Goal: Transaction & Acquisition: Purchase product/service

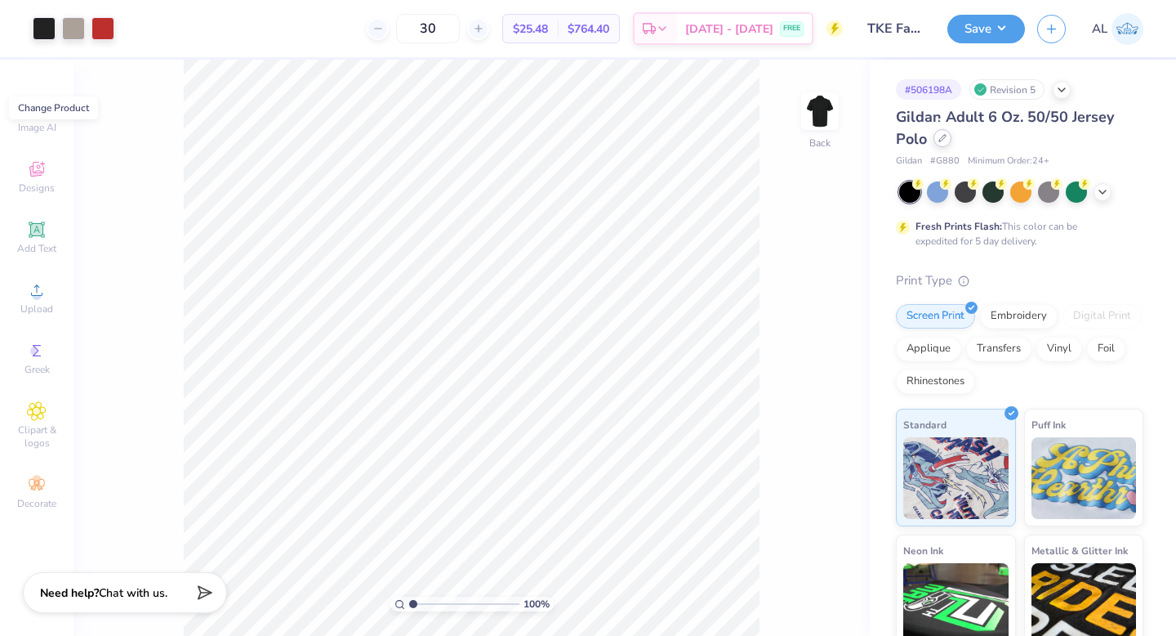
click at [943, 140] on icon at bounding box center [943, 138] width 8 height 8
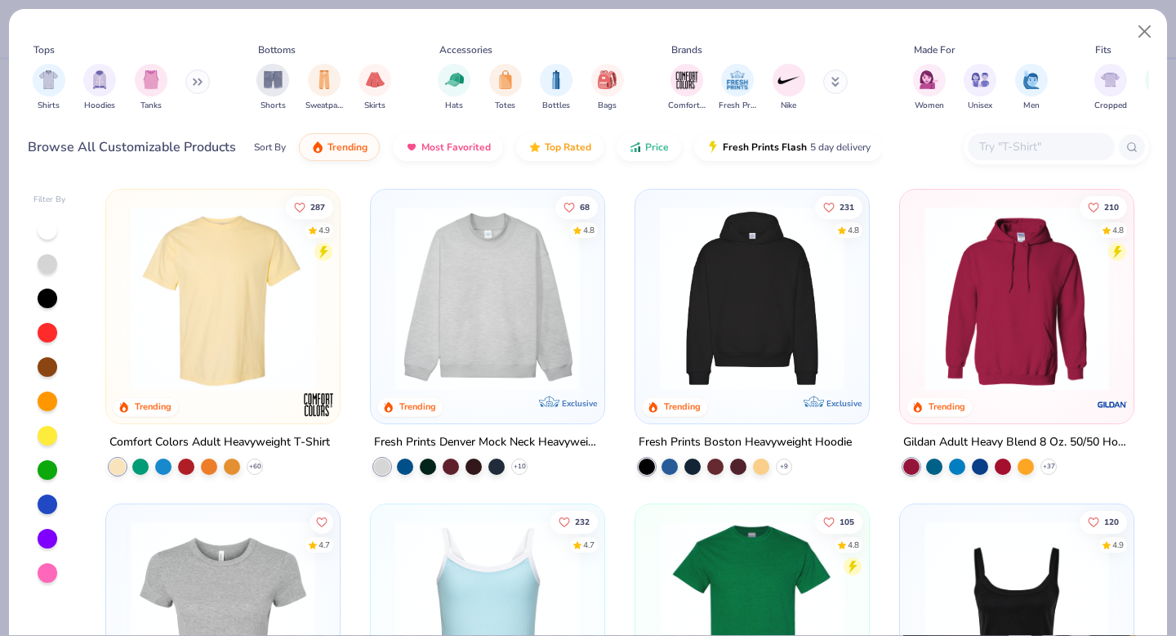
click at [990, 149] on input "text" at bounding box center [1041, 146] width 126 height 19
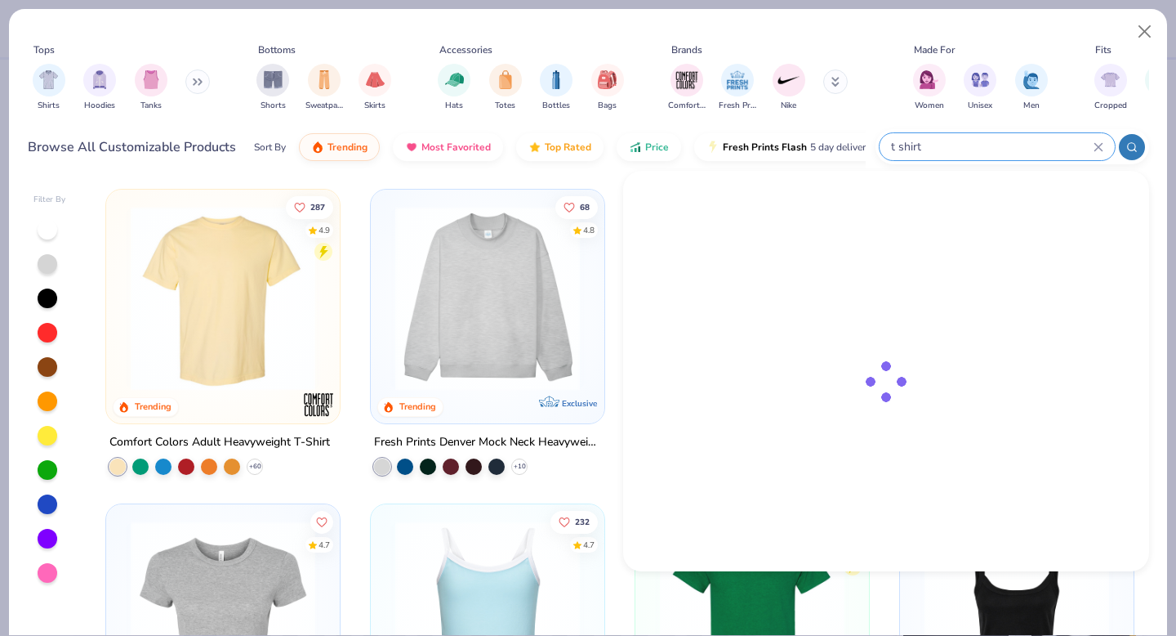
type input "t shirt"
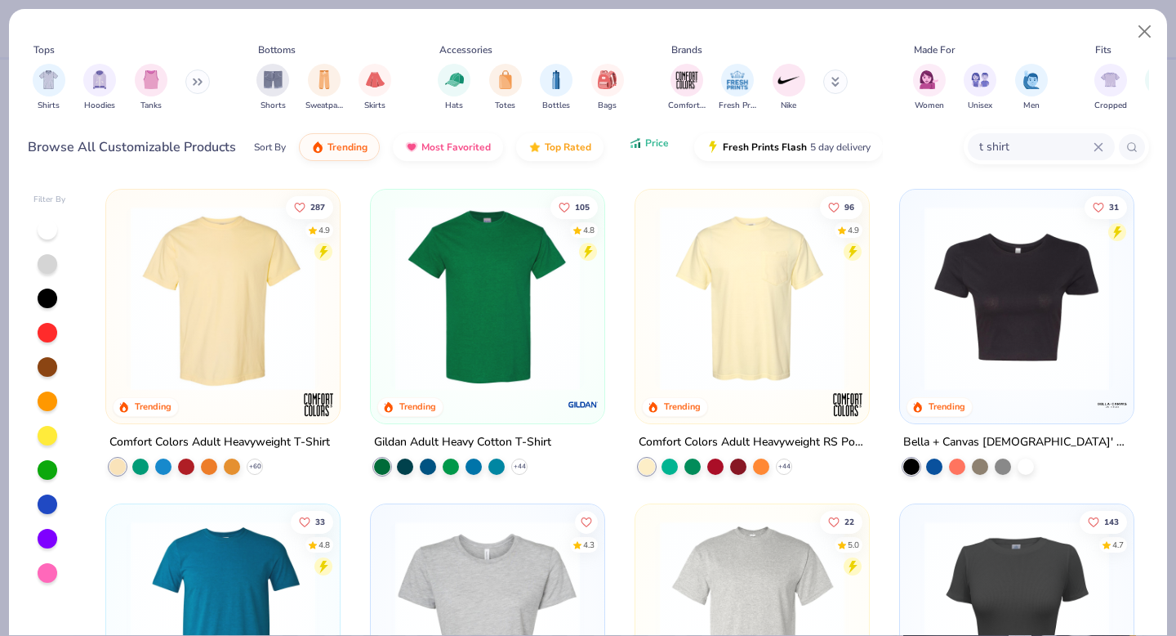
click at [645, 148] on span "Price" at bounding box center [657, 142] width 24 height 13
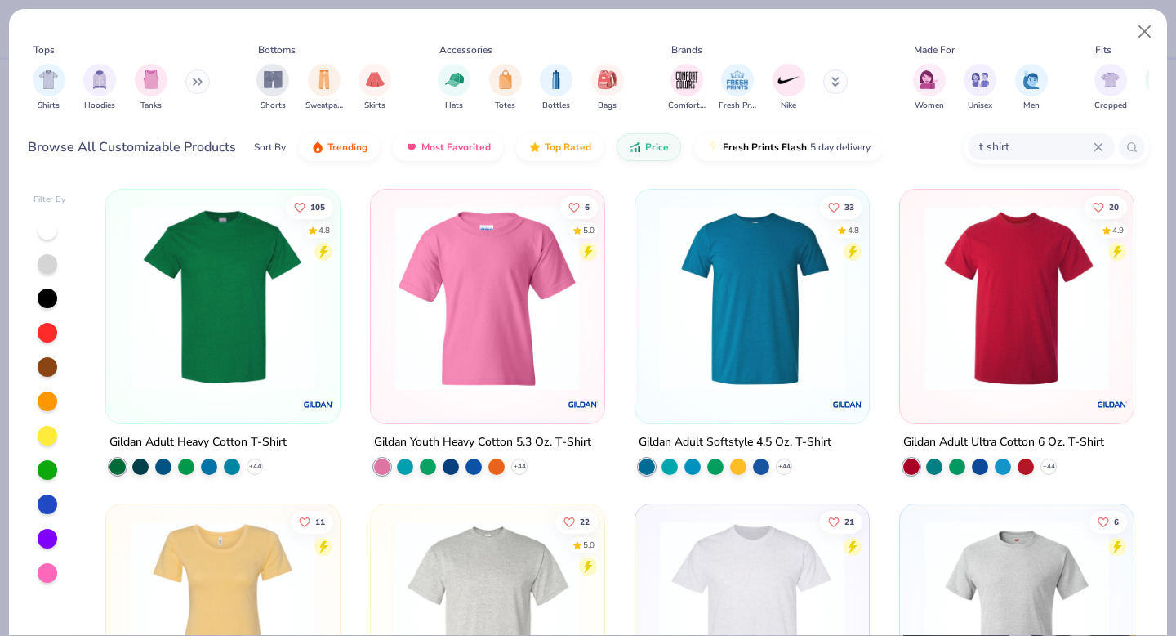
click at [239, 313] on img at bounding box center [223, 298] width 201 height 185
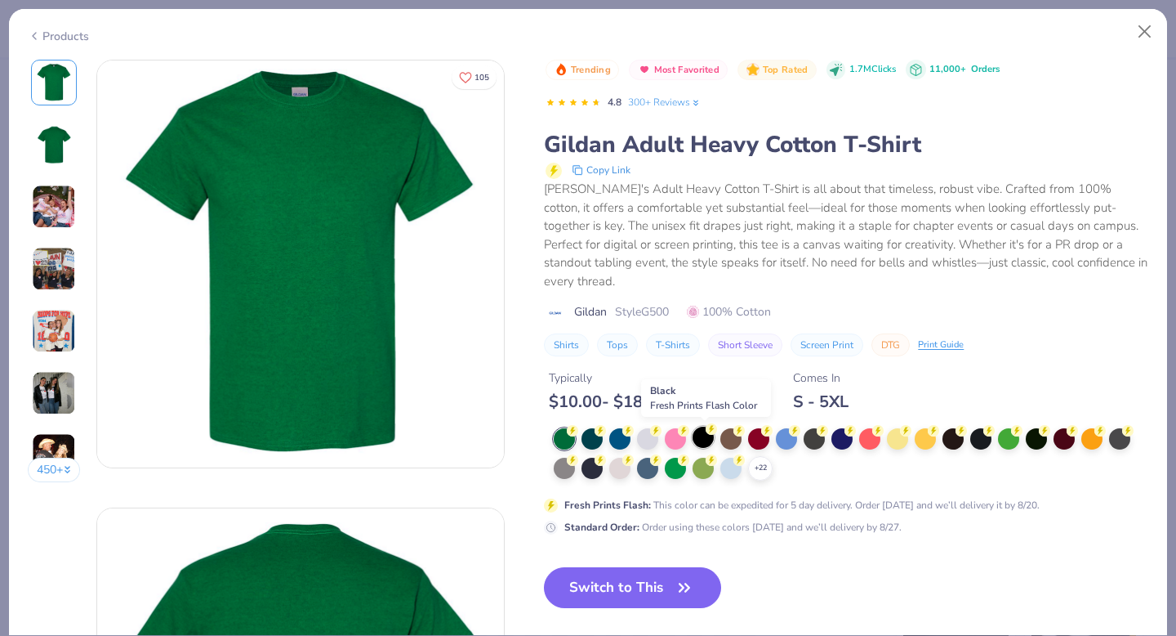
click at [702, 442] on div at bounding box center [703, 436] width 21 height 21
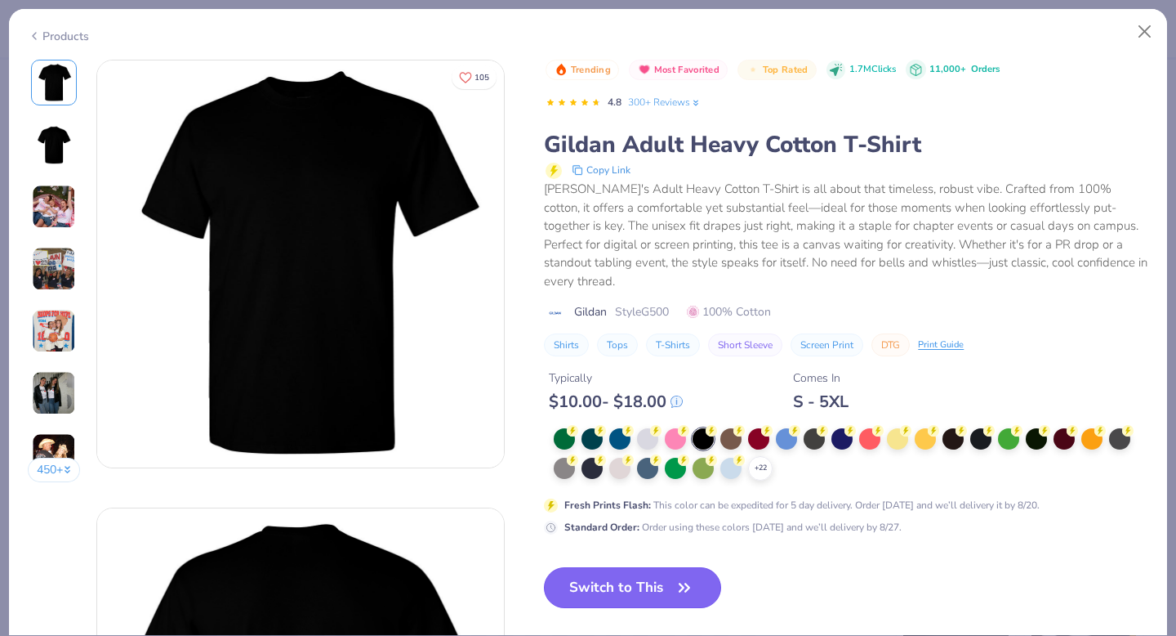
click at [622, 577] on button "Switch to This" at bounding box center [632, 587] width 177 height 41
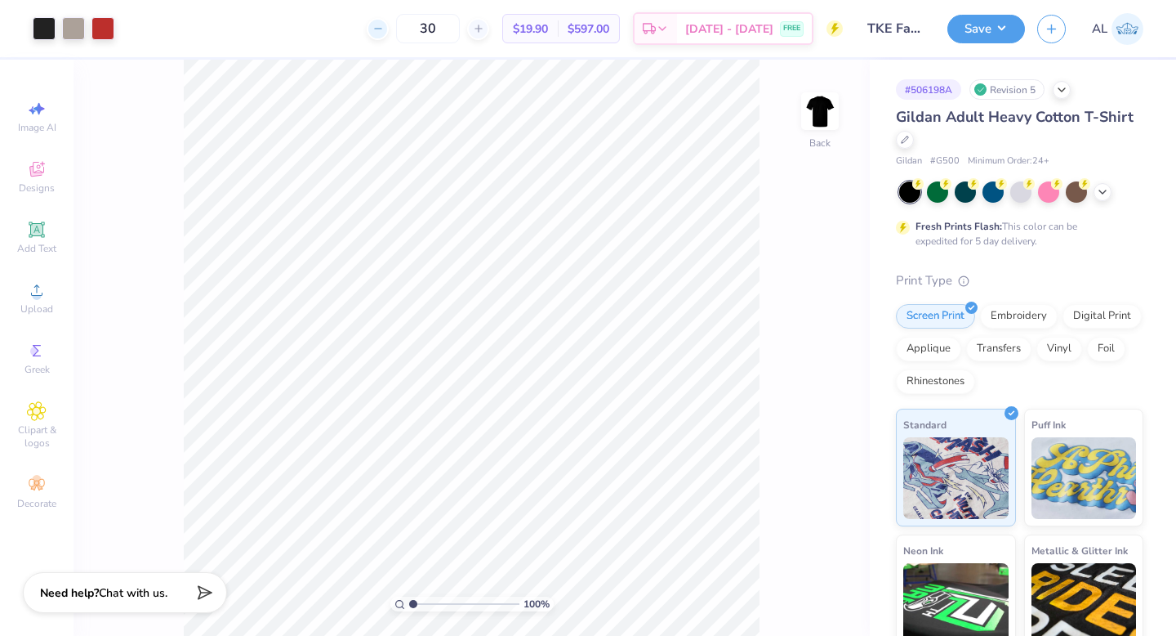
drag, startPoint x: 462, startPoint y: 36, endPoint x: 399, endPoint y: 36, distance: 62.9
click at [399, 36] on div "30" at bounding box center [428, 28] width 123 height 29
drag, startPoint x: 460, startPoint y: 20, endPoint x: 403, endPoint y: 20, distance: 57.2
click at [403, 20] on div "20" at bounding box center [428, 28] width 123 height 29
click at [914, 142] on div at bounding box center [905, 138] width 18 height 18
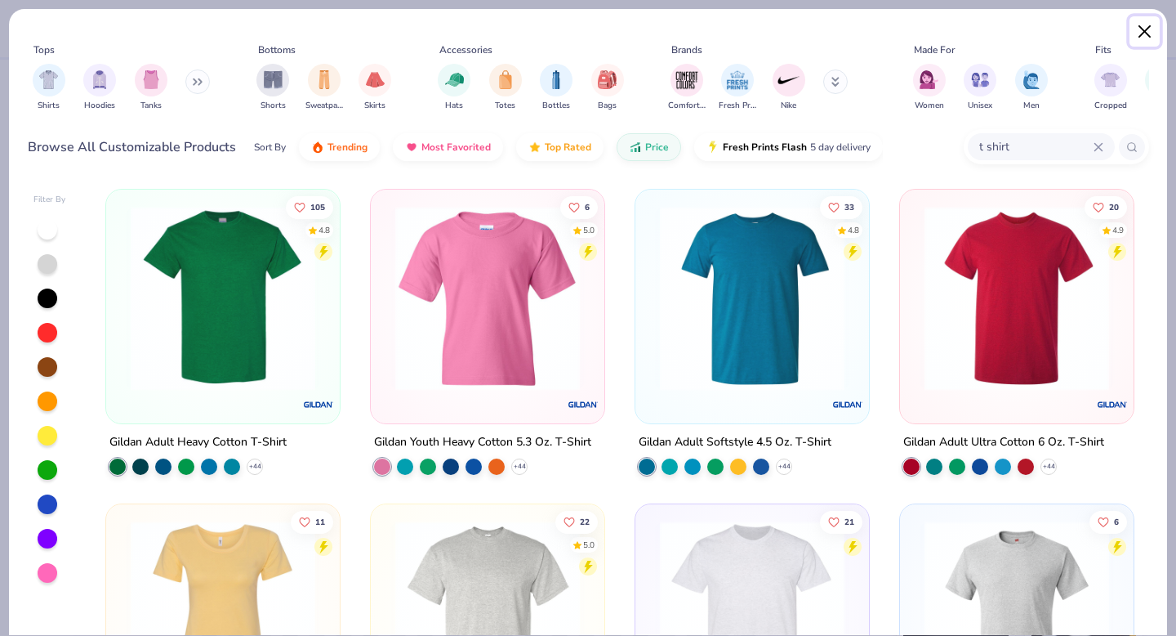
click at [1152, 35] on button "Close" at bounding box center [1145, 31] width 31 height 31
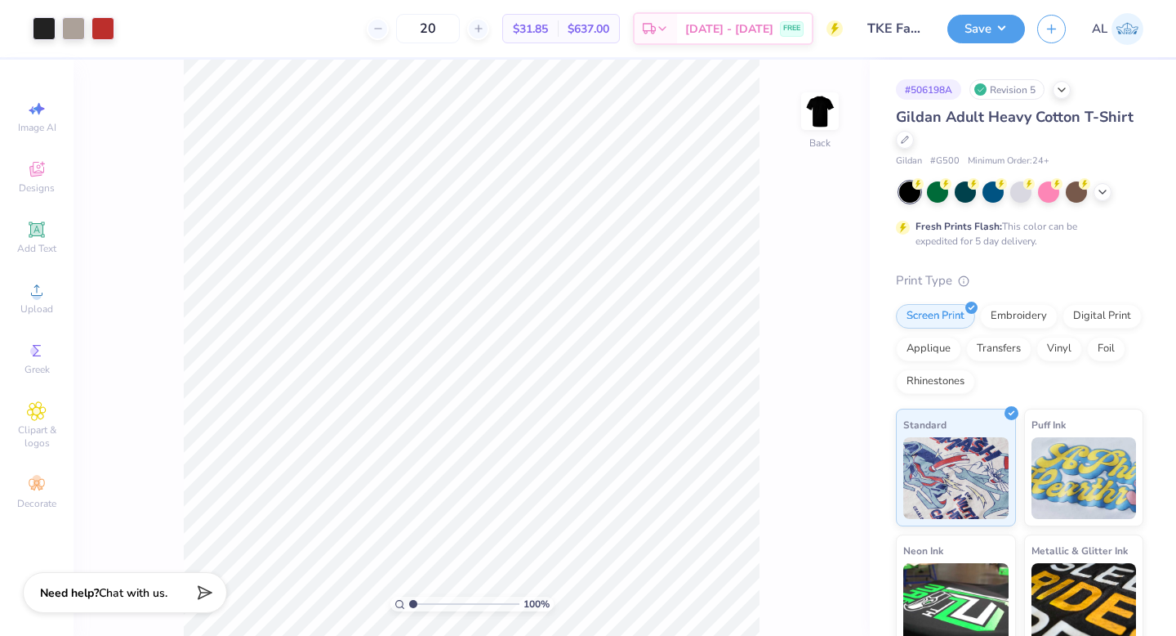
drag, startPoint x: 458, startPoint y: 24, endPoint x: 297, endPoint y: 42, distance: 162.8
click at [308, 40] on div "20 $31.85 Per Item $637.00 Total Est. Delivery [DATE] - [DATE] FREE" at bounding box center [485, 28] width 716 height 57
type input "2"
type input "30"
drag, startPoint x: 464, startPoint y: 29, endPoint x: 407, endPoint y: 29, distance: 57.2
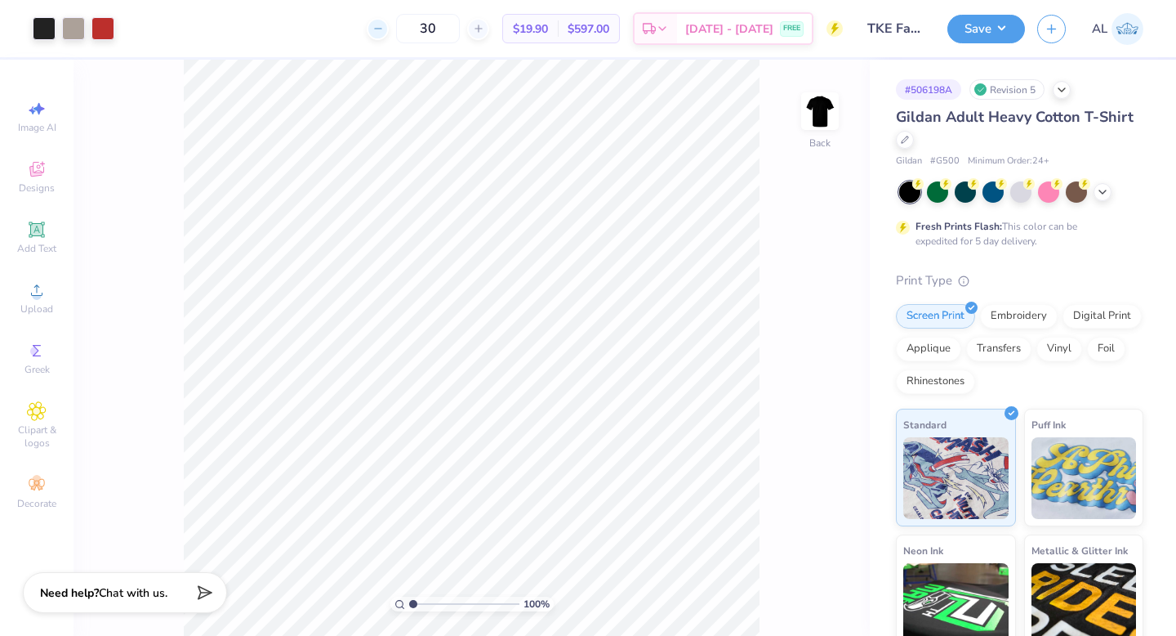
click at [408, 29] on div "30" at bounding box center [428, 28] width 123 height 29
drag, startPoint x: 451, startPoint y: 31, endPoint x: 408, endPoint y: 29, distance: 43.4
click at [408, 29] on div "20" at bounding box center [428, 28] width 123 height 29
click at [453, 32] on input "300" at bounding box center [422, 28] width 64 height 29
click at [447, 26] on input "30" at bounding box center [428, 28] width 64 height 29
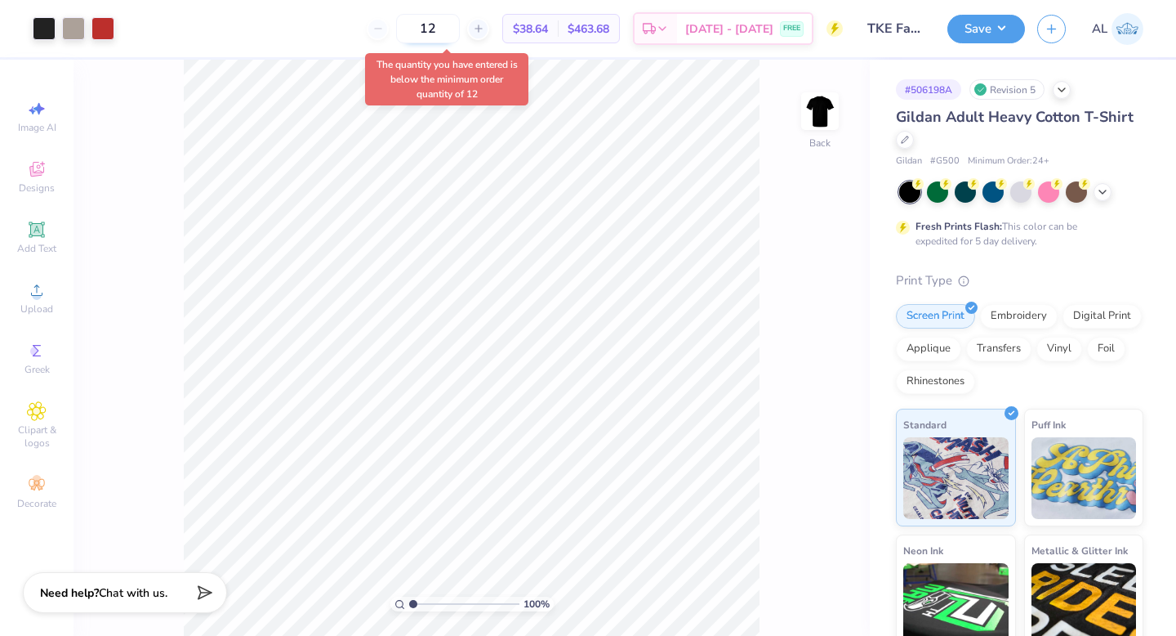
drag, startPoint x: 458, startPoint y: 23, endPoint x: 416, endPoint y: 23, distance: 42.5
click at [416, 23] on input "12" at bounding box center [428, 28] width 64 height 29
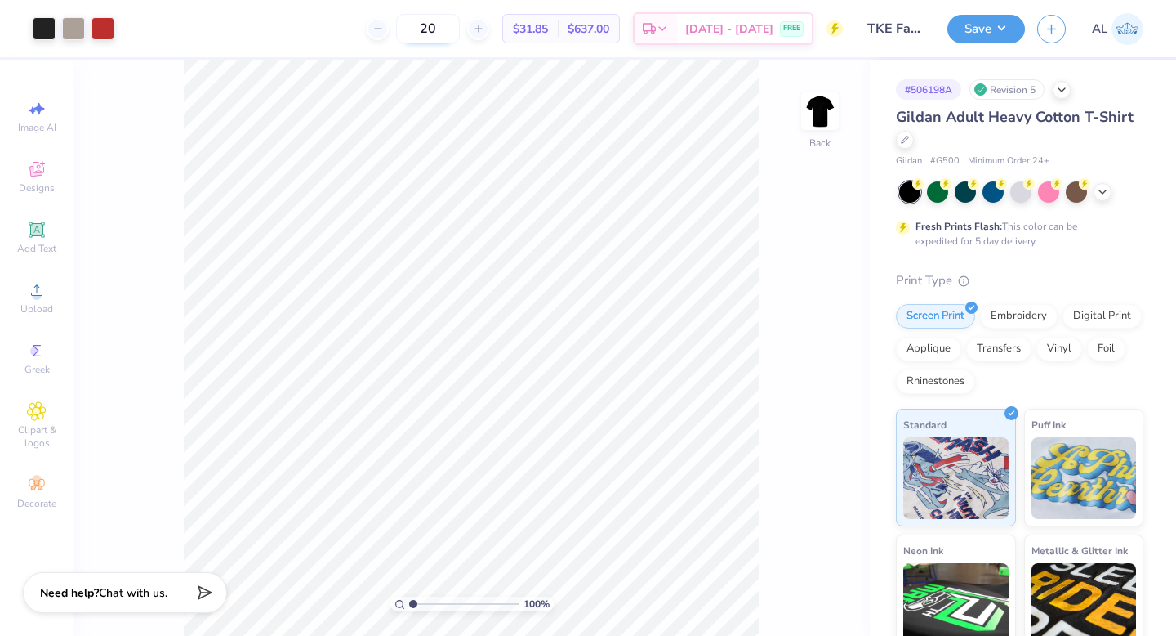
click at [448, 33] on input "20" at bounding box center [428, 28] width 64 height 29
type input "30"
click at [990, 34] on button "Save" at bounding box center [987, 26] width 78 height 29
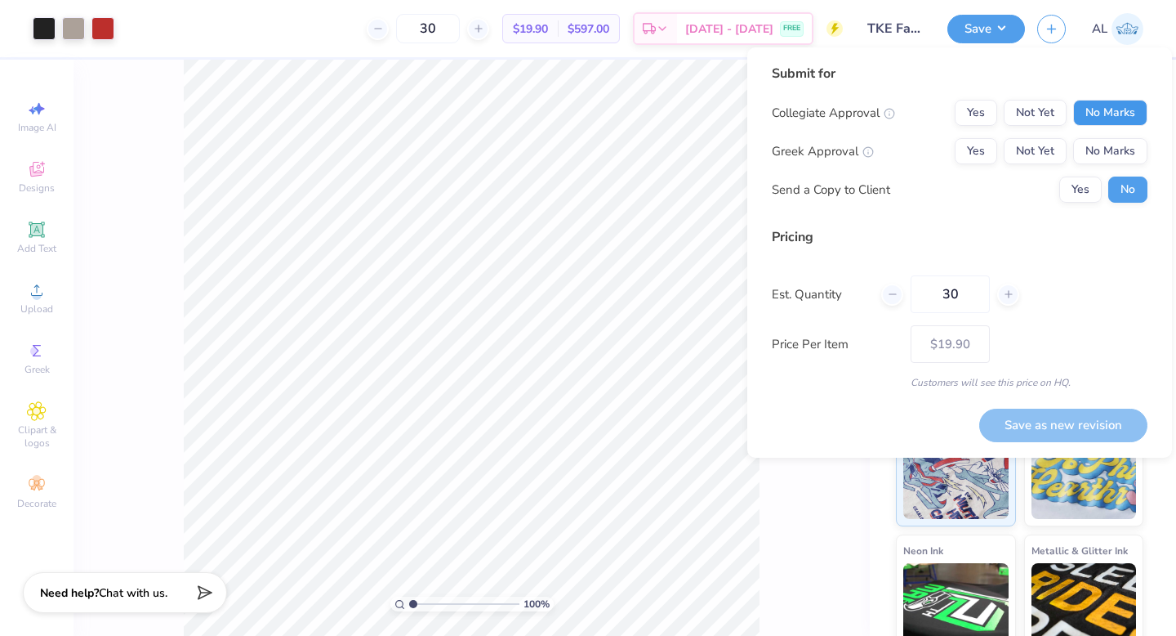
click at [1104, 114] on button "No Marks" at bounding box center [1110, 113] width 74 height 26
click at [963, 152] on button "Yes" at bounding box center [976, 151] width 42 height 26
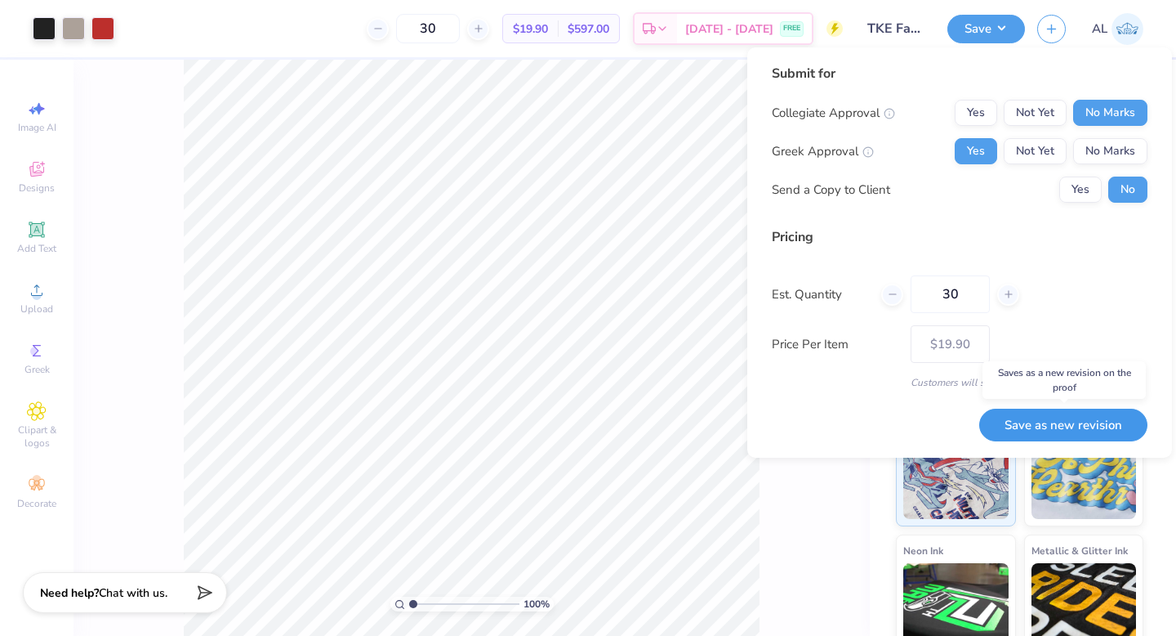
click at [1033, 422] on button "Save as new revision" at bounding box center [1063, 424] width 168 height 33
type input "$19.90"
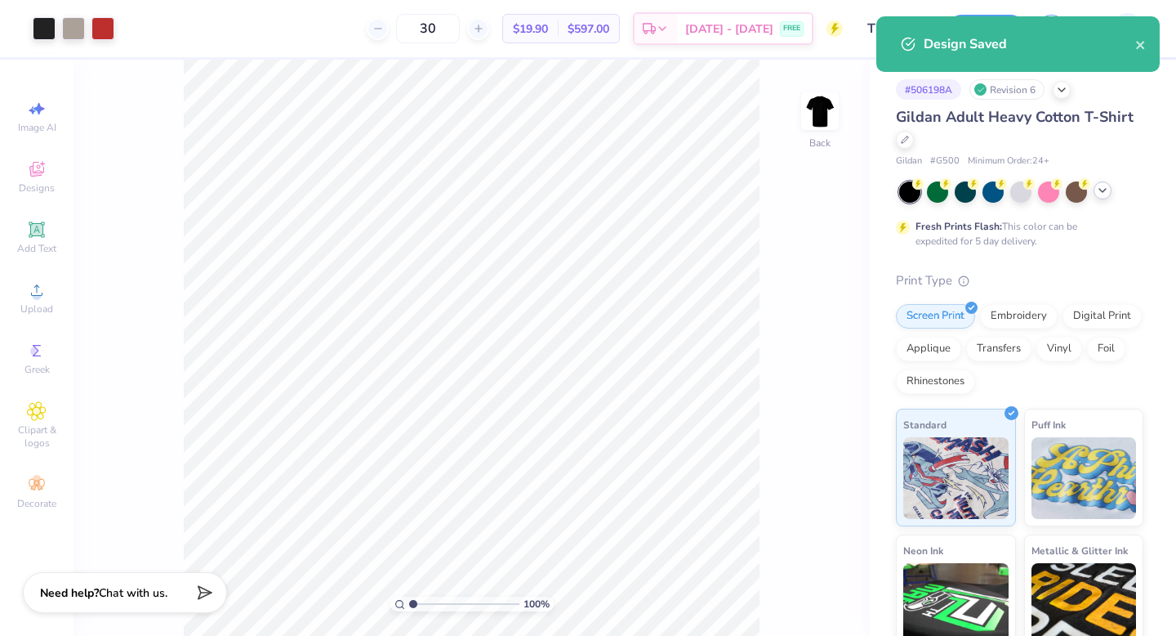
click at [1106, 191] on icon at bounding box center [1102, 190] width 13 height 13
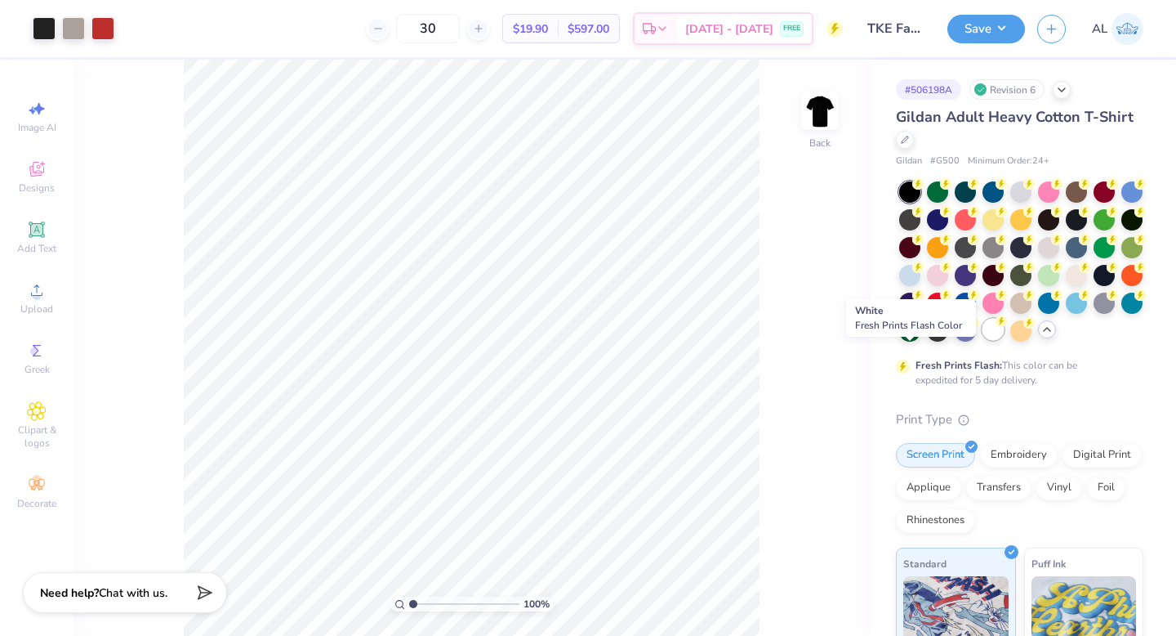
click at [983, 340] on div at bounding box center [993, 329] width 21 height 21
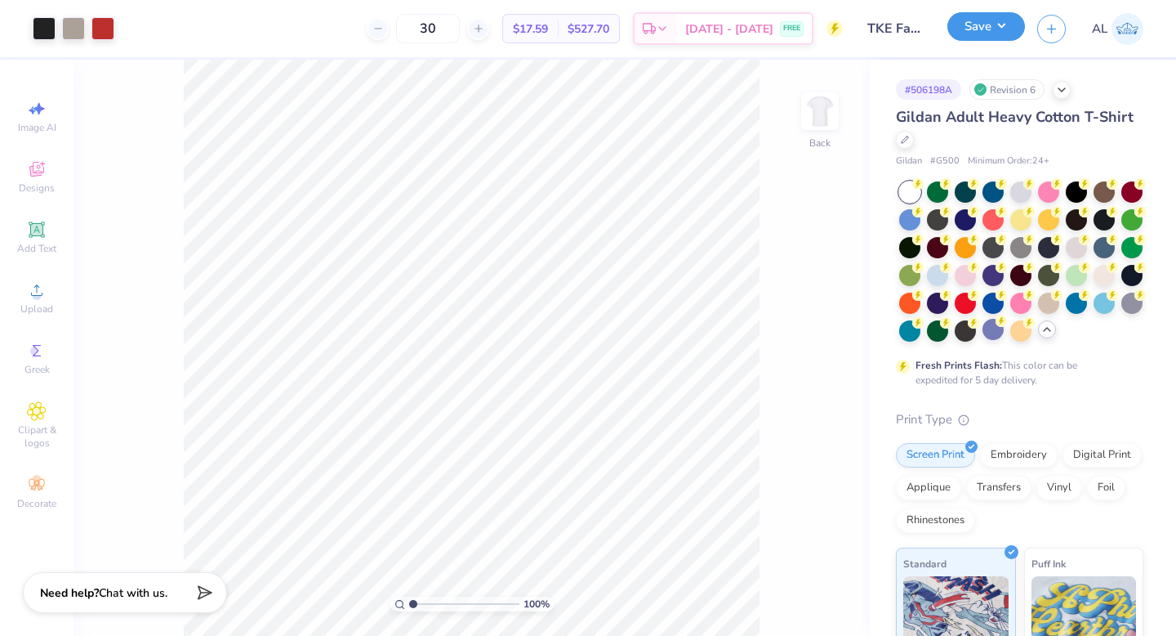
click at [961, 34] on button "Save" at bounding box center [987, 26] width 78 height 29
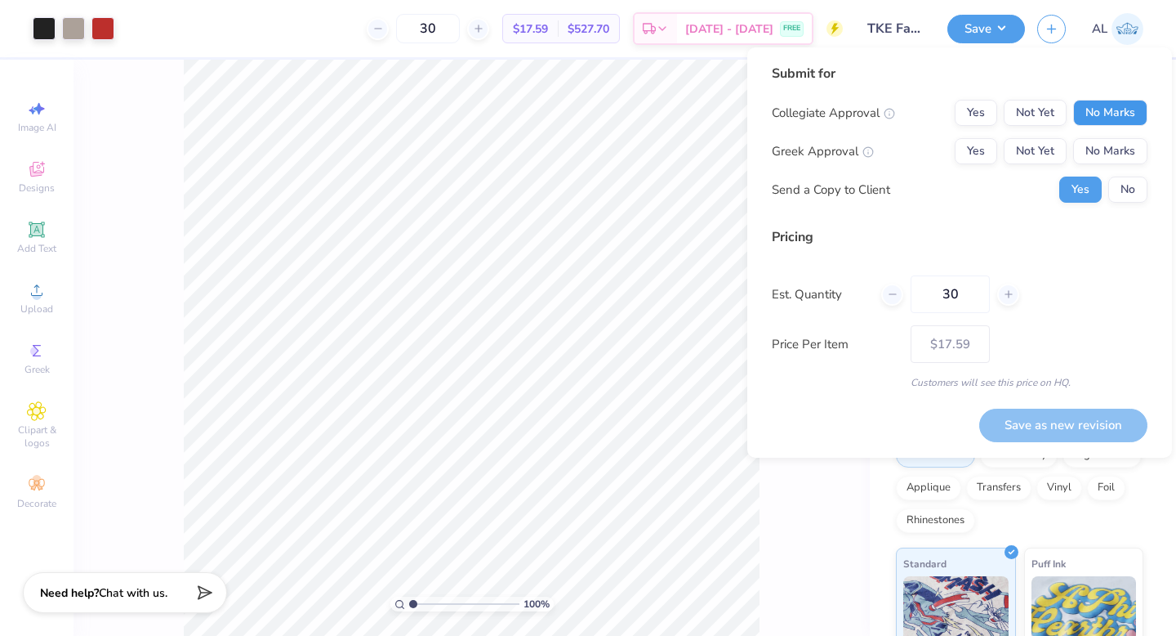
click at [1077, 113] on button "No Marks" at bounding box center [1110, 113] width 74 height 26
click at [987, 154] on button "Yes" at bounding box center [976, 151] width 42 height 26
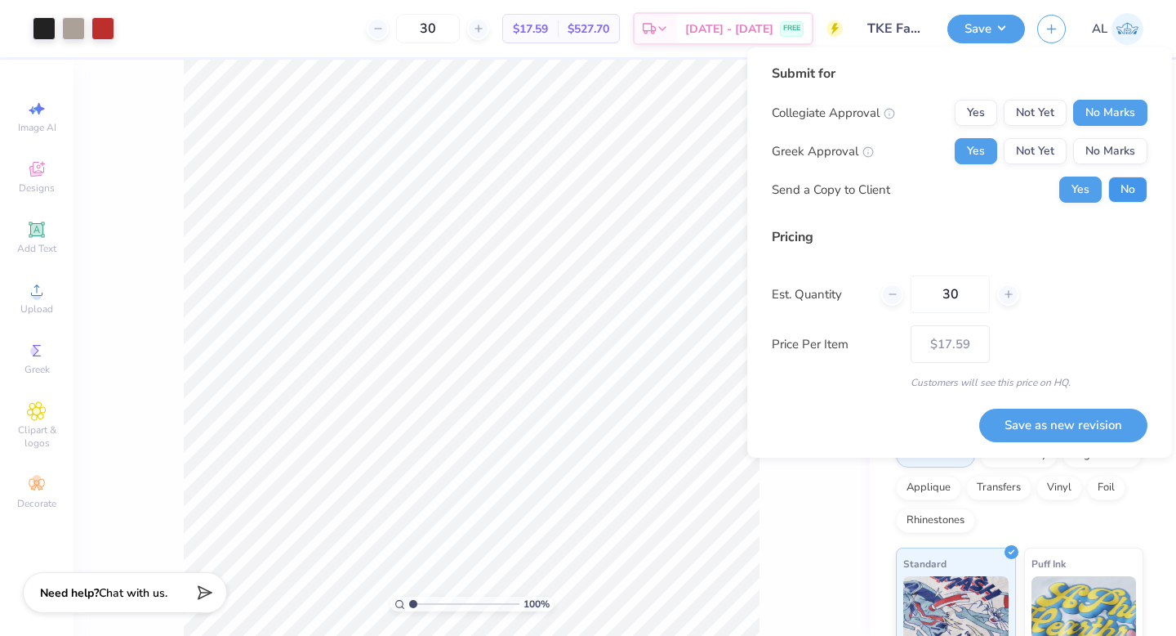
click at [1117, 193] on button "No" at bounding box center [1127, 189] width 39 height 26
click at [1087, 427] on button "Save as new revision" at bounding box center [1063, 424] width 168 height 33
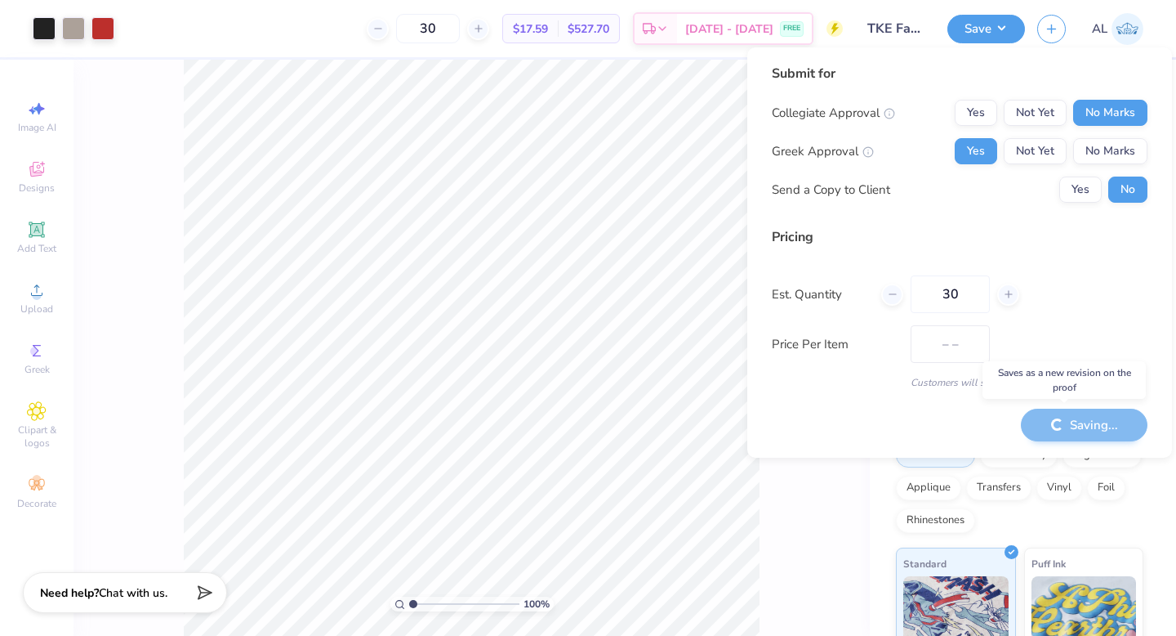
type input "$17.59"
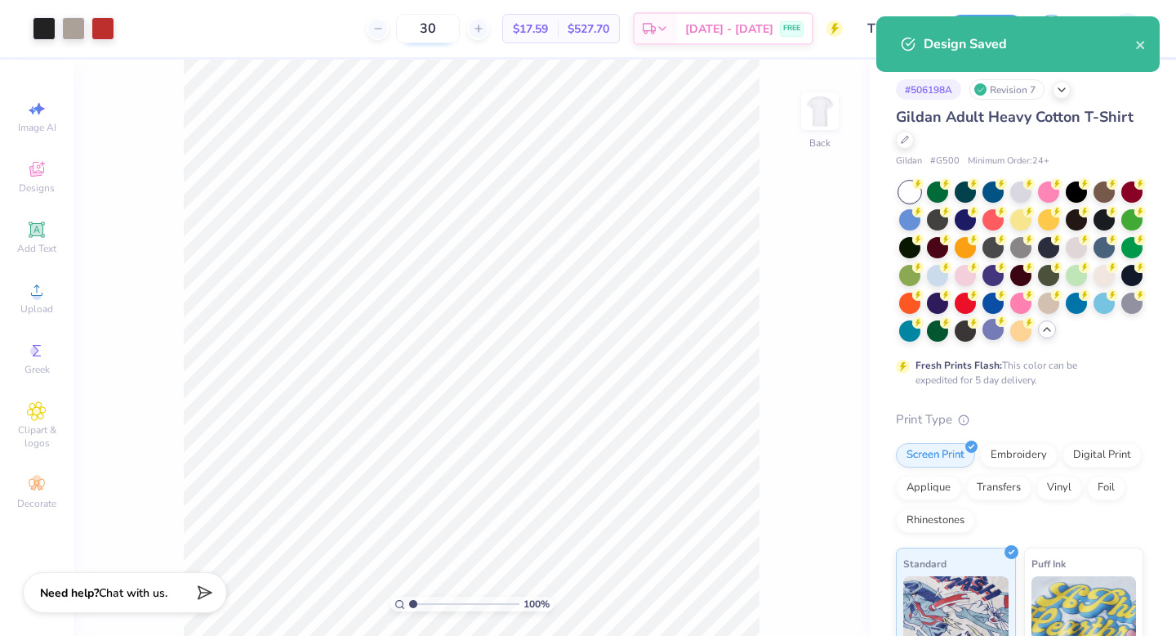
click at [444, 25] on input "30" at bounding box center [428, 28] width 64 height 29
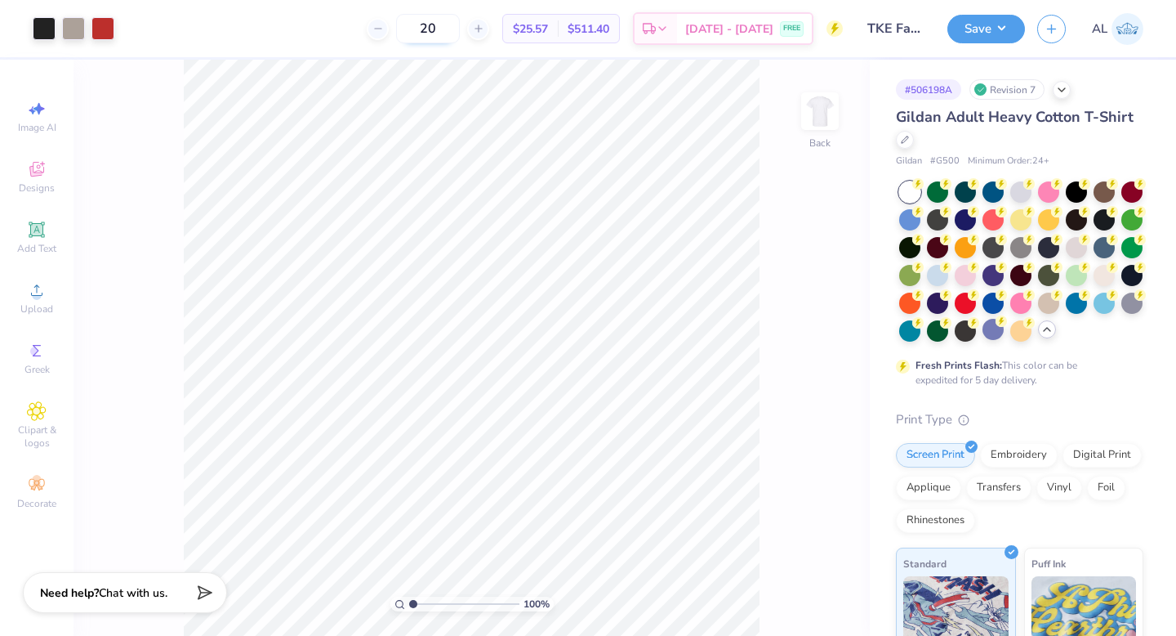
click at [446, 20] on input "20" at bounding box center [428, 28] width 64 height 29
click at [1074, 194] on div at bounding box center [1076, 190] width 21 height 21
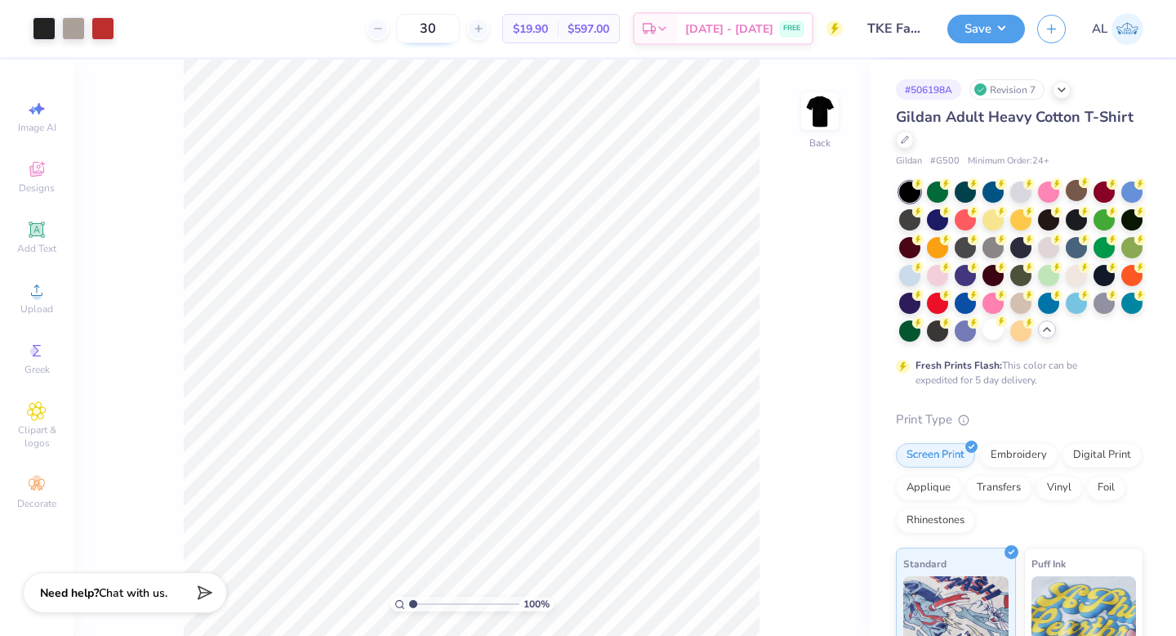
click at [444, 23] on input "30" at bounding box center [428, 28] width 64 height 29
type input "20"
click at [983, 340] on div at bounding box center [993, 329] width 21 height 21
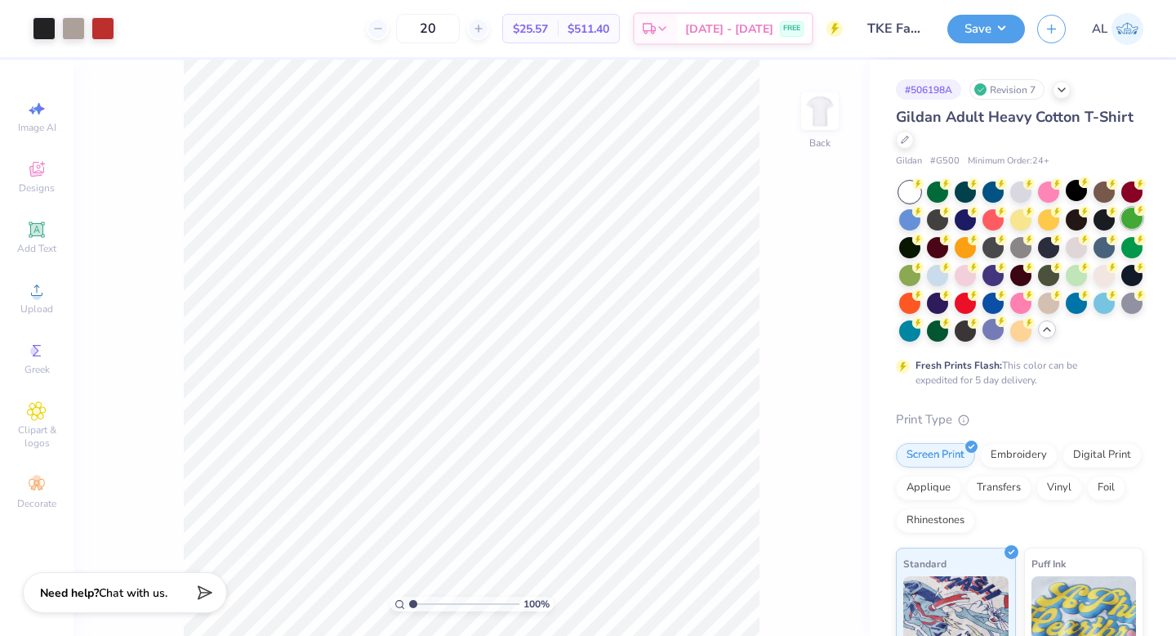
click at [1122, 229] on div at bounding box center [1132, 217] width 21 height 21
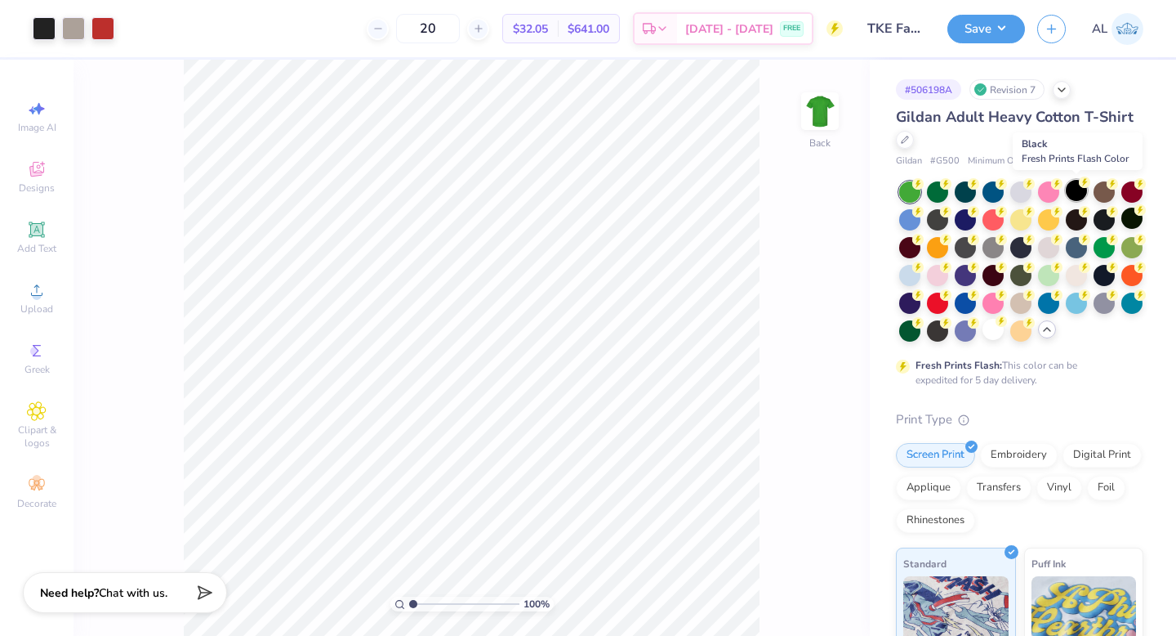
click at [1073, 198] on div at bounding box center [1076, 190] width 21 height 21
